Goal: Task Accomplishment & Management: Complete application form

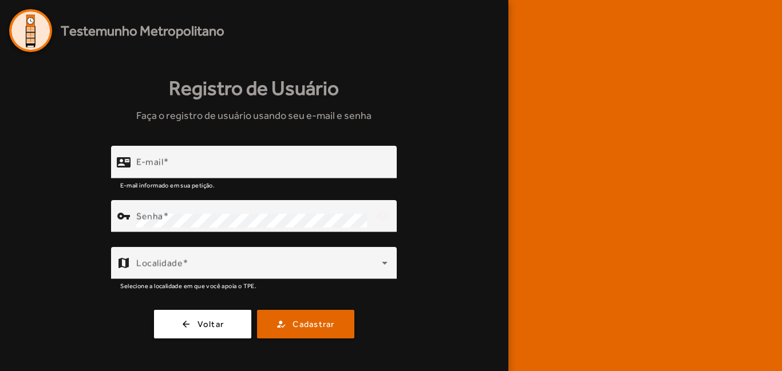
click at [309, 339] on div "Registro de Usuário Faça o registro de usuário usando seu e-mail e senha contac…" at bounding box center [254, 206] width 490 height 308
click at [324, 326] on span "Cadastrar" at bounding box center [313, 324] width 42 height 13
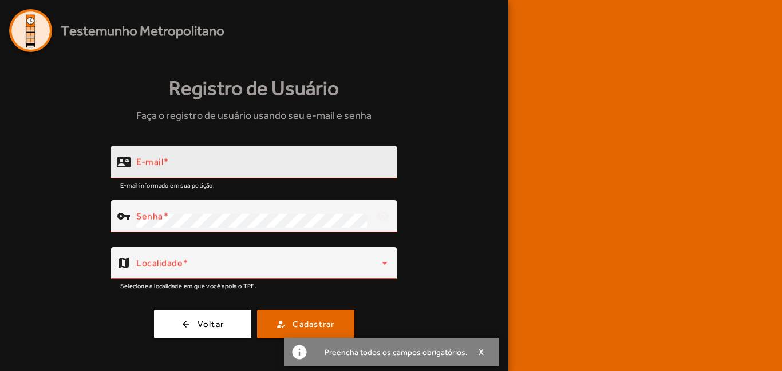
click at [255, 172] on input "E-mail" at bounding box center [261, 167] width 251 height 14
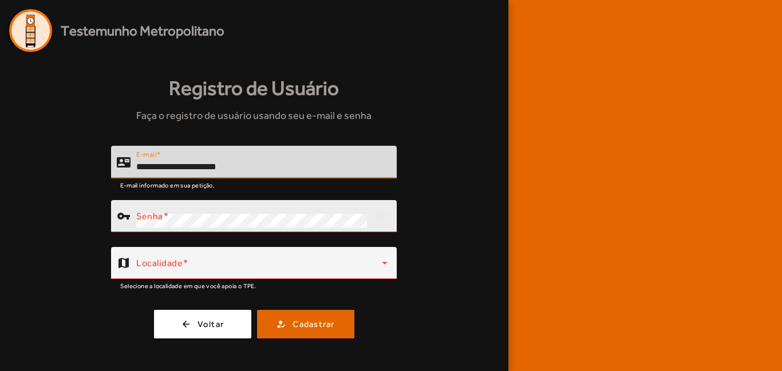
type input "**********"
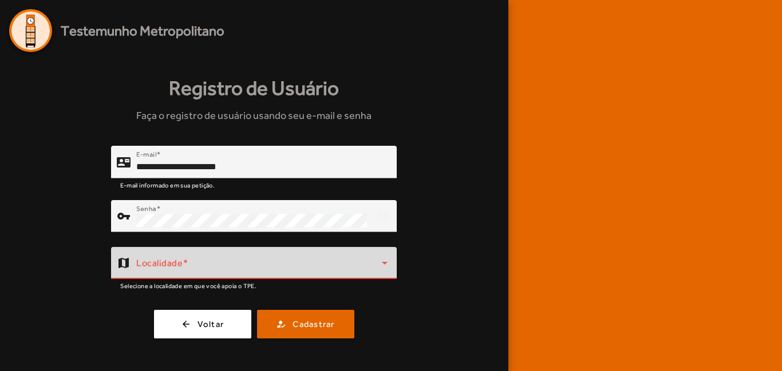
click at [213, 266] on span at bounding box center [259, 268] width 246 height 14
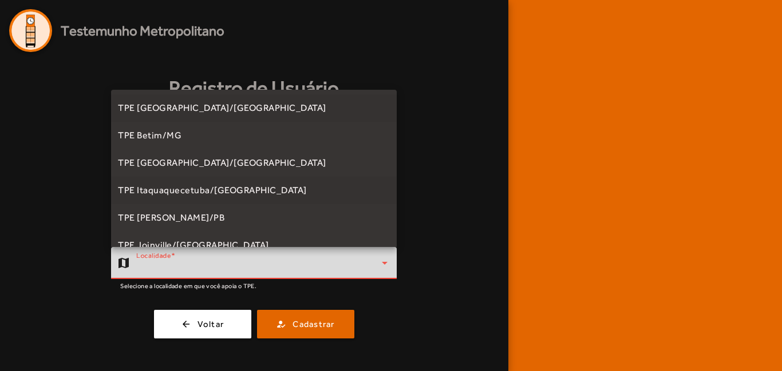
scroll to position [346, 0]
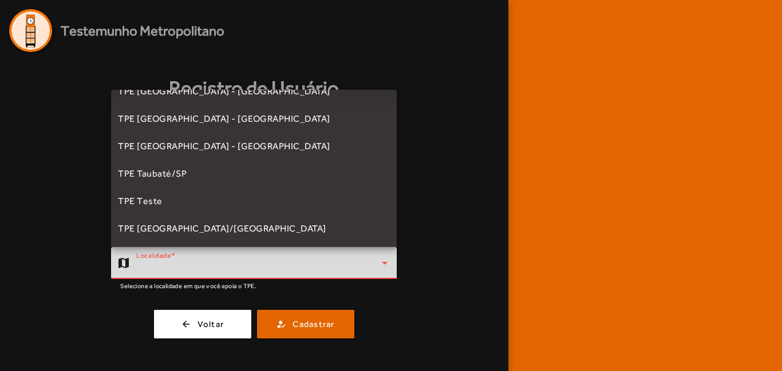
click at [244, 102] on mat-option "TPE [GEOGRAPHIC_DATA] - [GEOGRAPHIC_DATA]" at bounding box center [254, 91] width 286 height 27
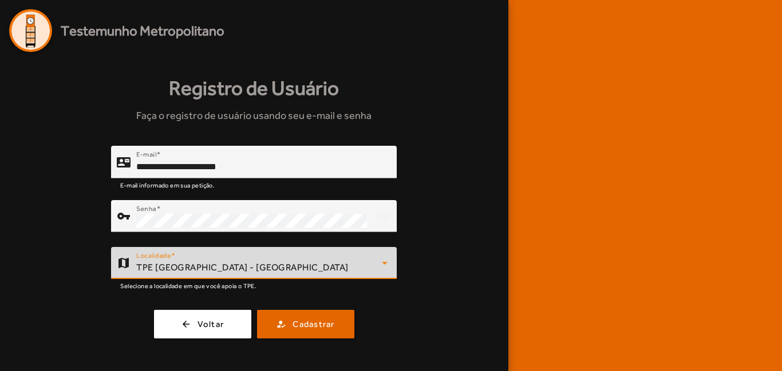
scroll to position [334, 0]
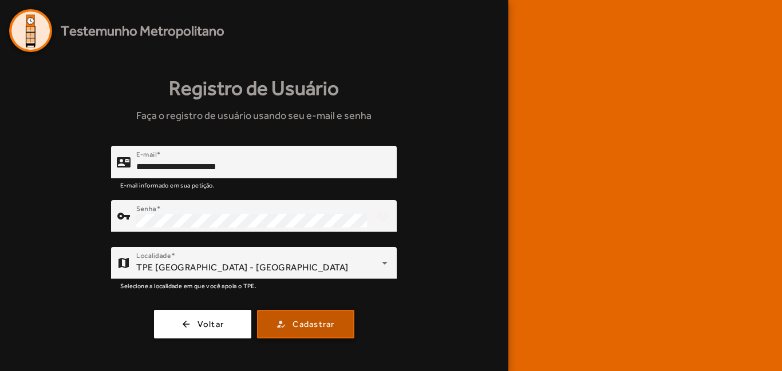
click at [295, 327] on span "Cadastrar" at bounding box center [313, 324] width 42 height 13
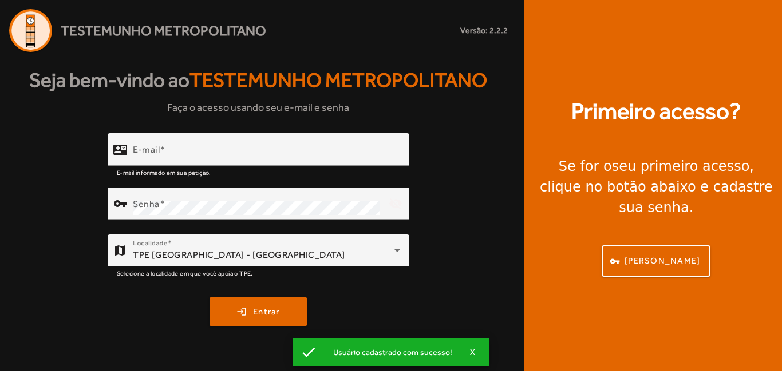
type input "**********"
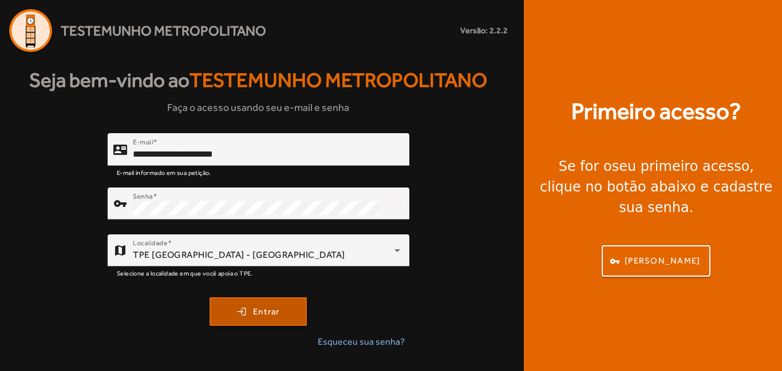
click at [296, 325] on button "login Entrar" at bounding box center [257, 312] width 97 height 29
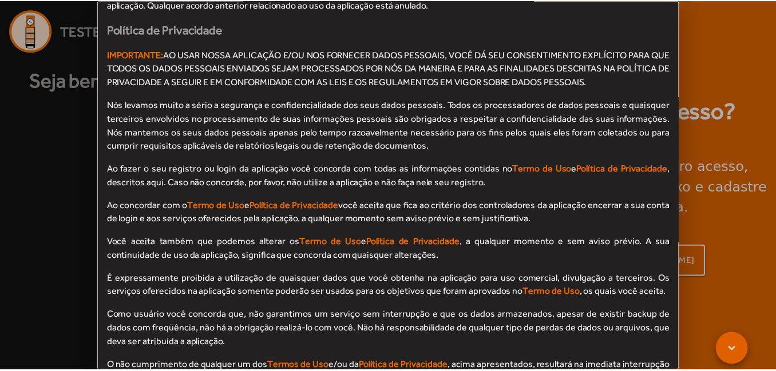
scroll to position [1121, 0]
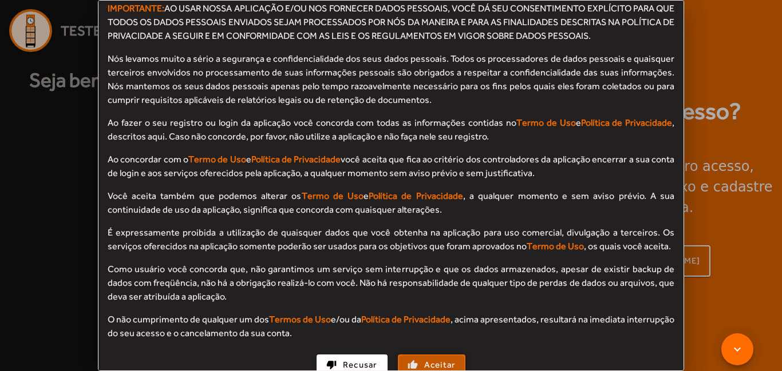
click at [432, 359] on span "Aceitar" at bounding box center [439, 365] width 31 height 13
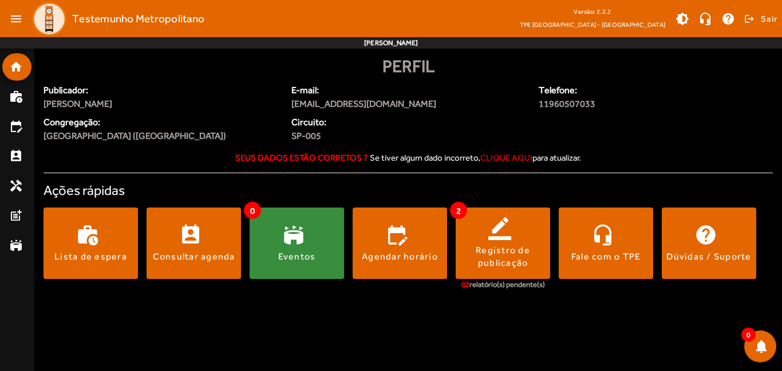
click at [506, 154] on span "clique aqui" at bounding box center [506, 158] width 52 height 10
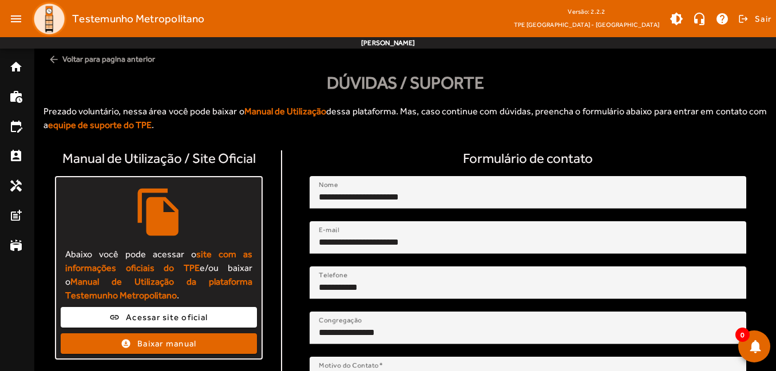
click at [49, 57] on mat-icon "arrow_back" at bounding box center [53, 59] width 11 height 11
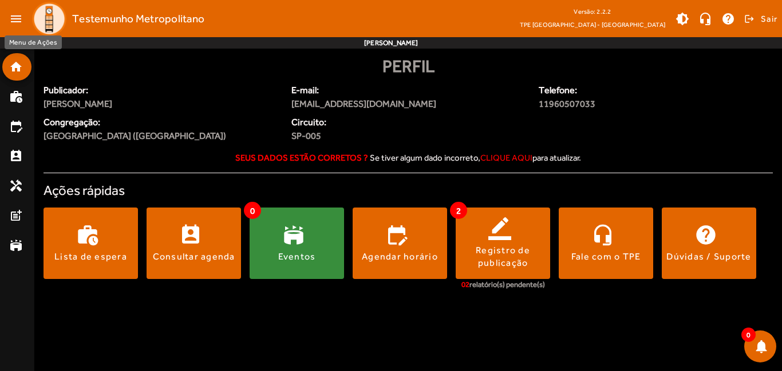
click at [15, 18] on mat-icon "menu" at bounding box center [16, 18] width 23 height 23
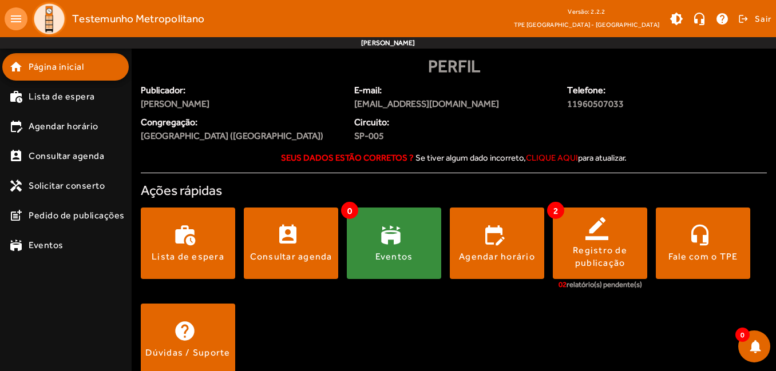
click at [189, 89] on span "Publicador:" at bounding box center [241, 91] width 200 height 14
